Goal: Information Seeking & Learning: Learn about a topic

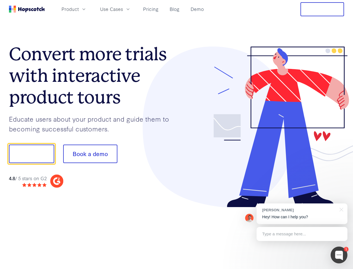
click at [177, 134] on div at bounding box center [261, 126] width 168 height 161
click at [79, 9] on span "Product" at bounding box center [70, 9] width 17 height 7
click at [123, 9] on span "Use Cases" at bounding box center [111, 9] width 23 height 7
click at [323, 9] on button "Free Trial" at bounding box center [323, 9] width 44 height 14
click at [31, 154] on button "Show me!" at bounding box center [31, 153] width 45 height 18
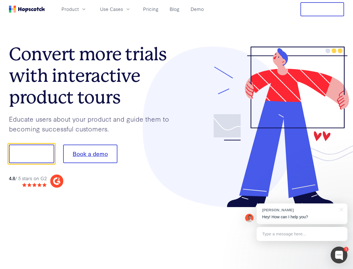
click at [90, 154] on button "Book a demo" at bounding box center [90, 153] width 54 height 18
click at [339, 255] on div at bounding box center [339, 254] width 17 height 17
click at [302, 213] on div "[PERSON_NAME] Hey! How can I help you?" at bounding box center [302, 213] width 91 height 21
click at [341, 209] on div at bounding box center [295, 153] width 105 height 187
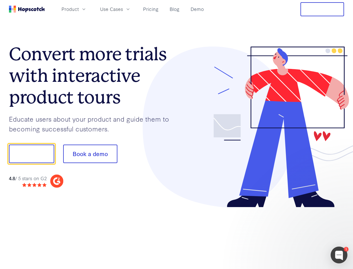
click at [302, 234] on div at bounding box center [295, 153] width 105 height 187
